Goal: Information Seeking & Learning: Understand process/instructions

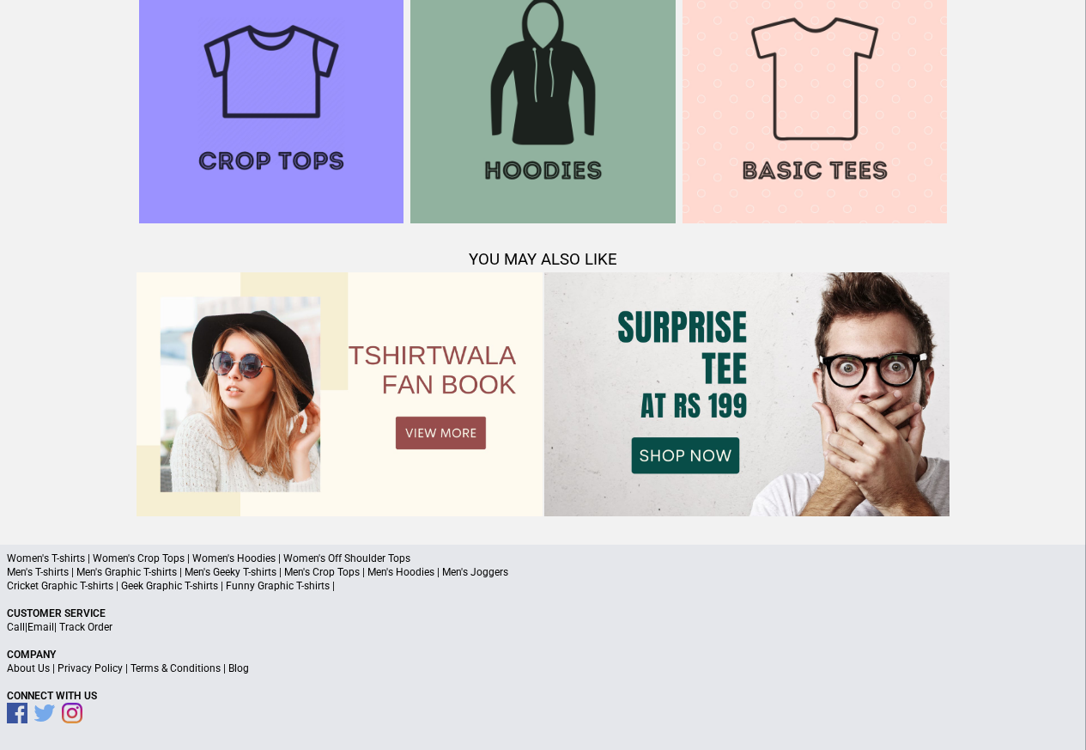
scroll to position [1657, 0]
click at [189, 670] on link "Terms & Conditions" at bounding box center [176, 668] width 90 height 12
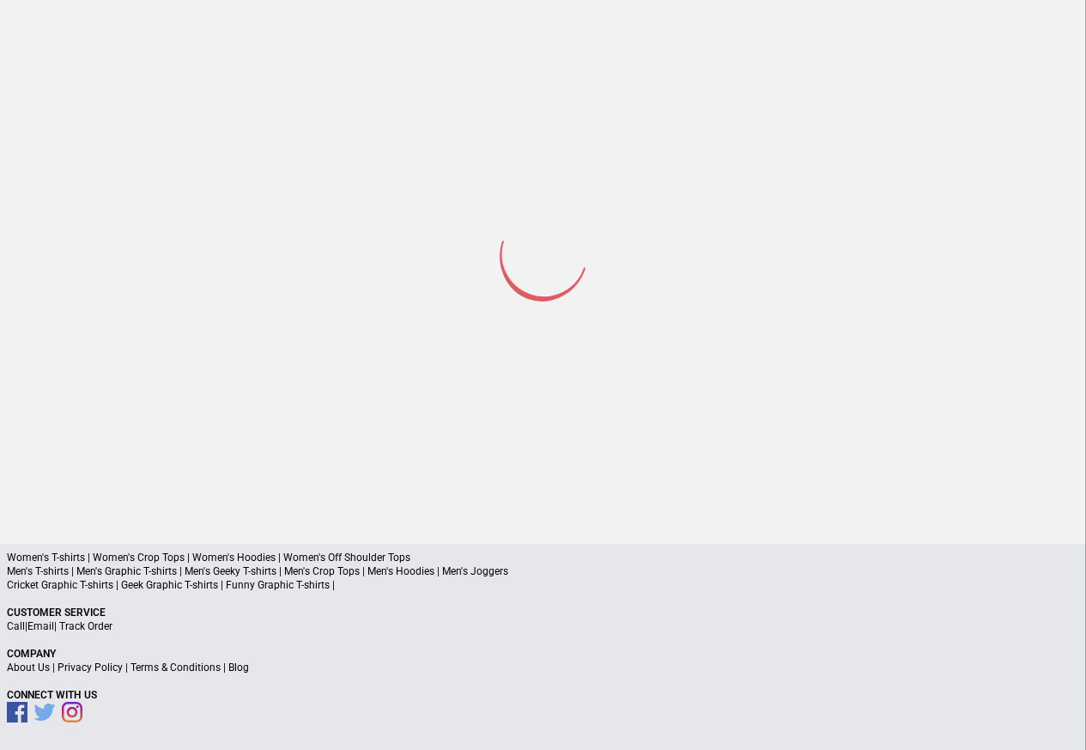
scroll to position [82, 0]
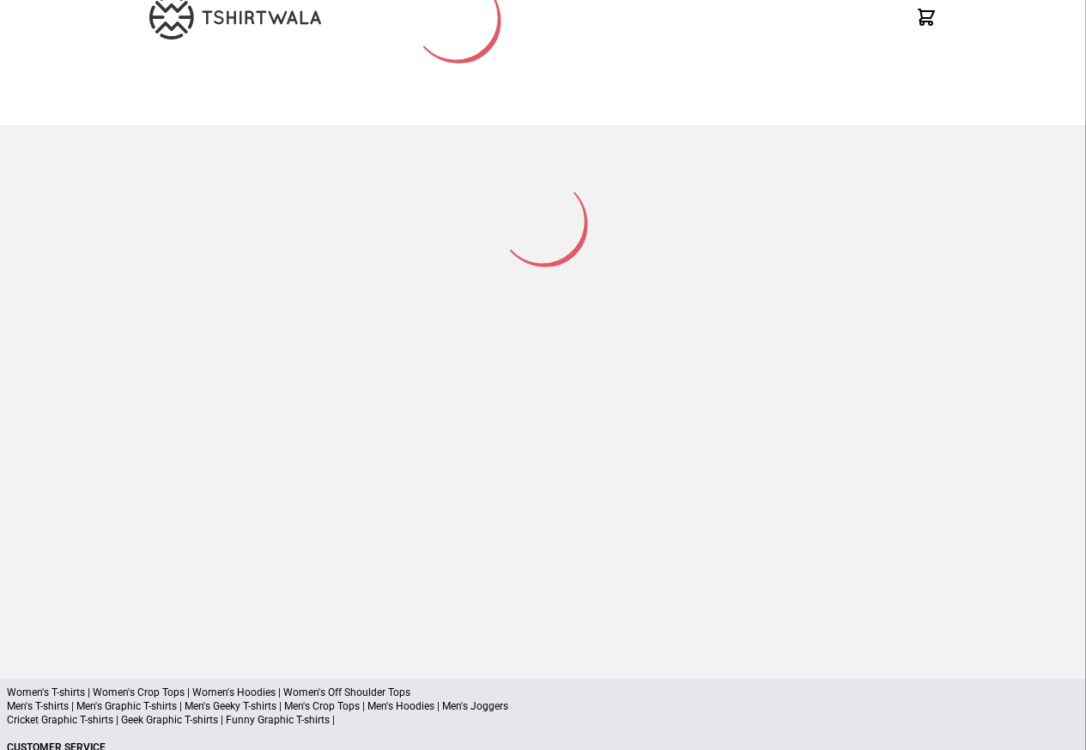
scroll to position [225, 0]
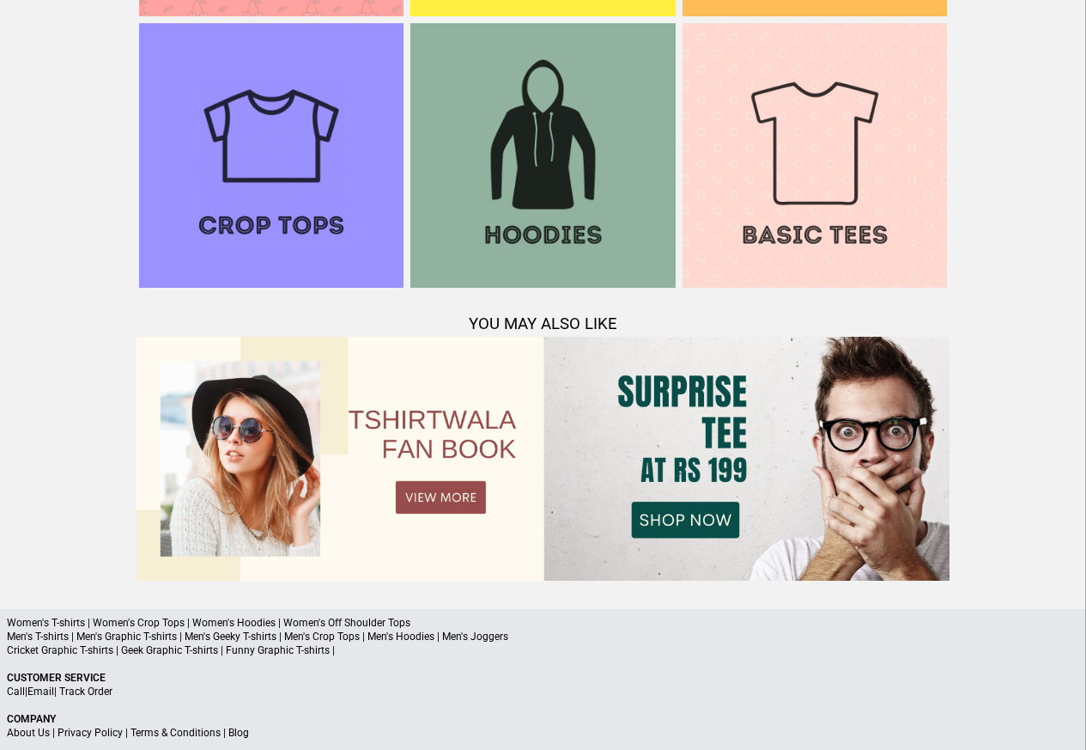
scroll to position [1657, 0]
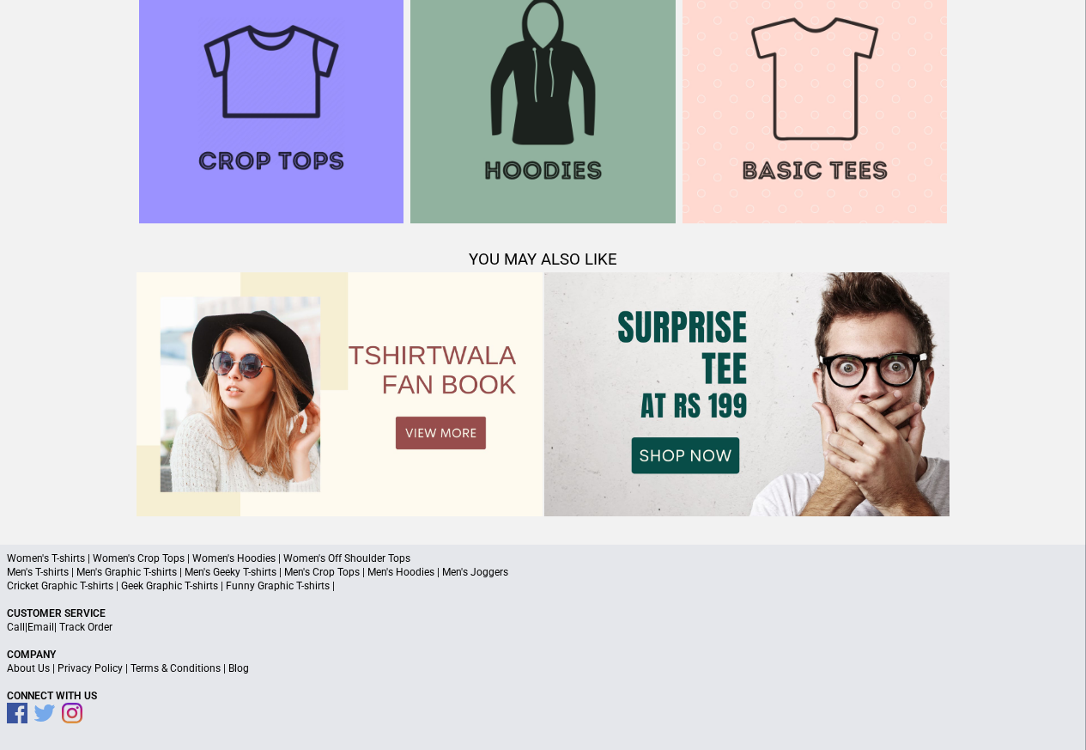
click at [104, 670] on link "Privacy Policy" at bounding box center [90, 668] width 65 height 12
